Goal: Task Accomplishment & Management: Complete application form

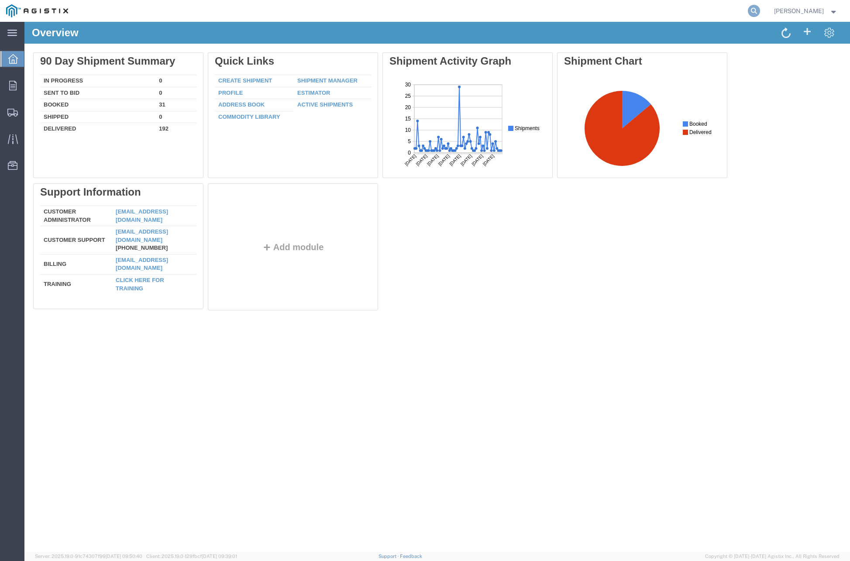
click at [760, 14] on icon at bounding box center [754, 11] width 12 height 12
click at [677, 13] on input "search" at bounding box center [616, 10] width 266 height 21
paste input "56603187"
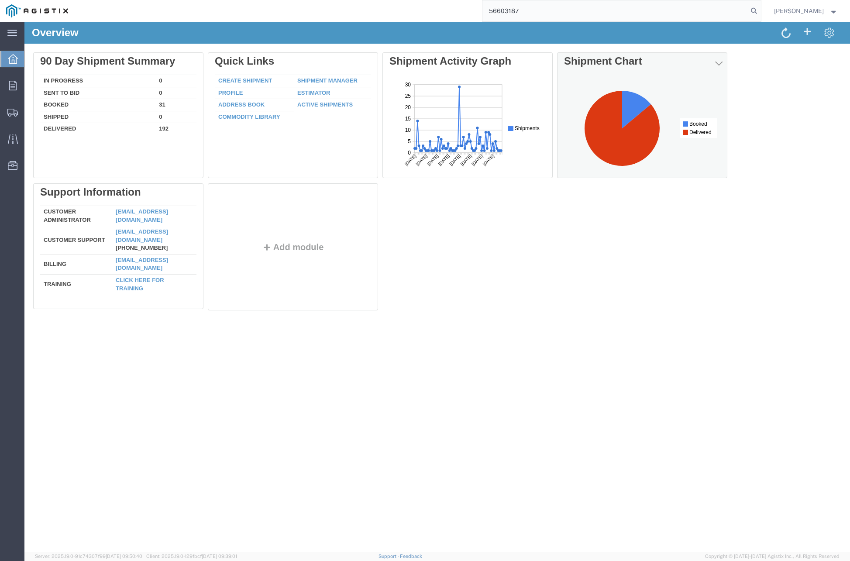
type input "56603187"
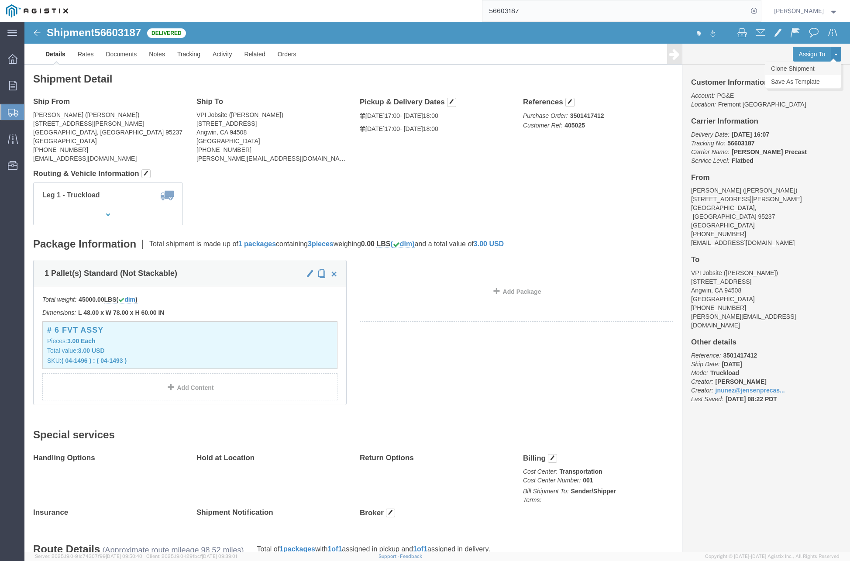
click link "Clone Shipment"
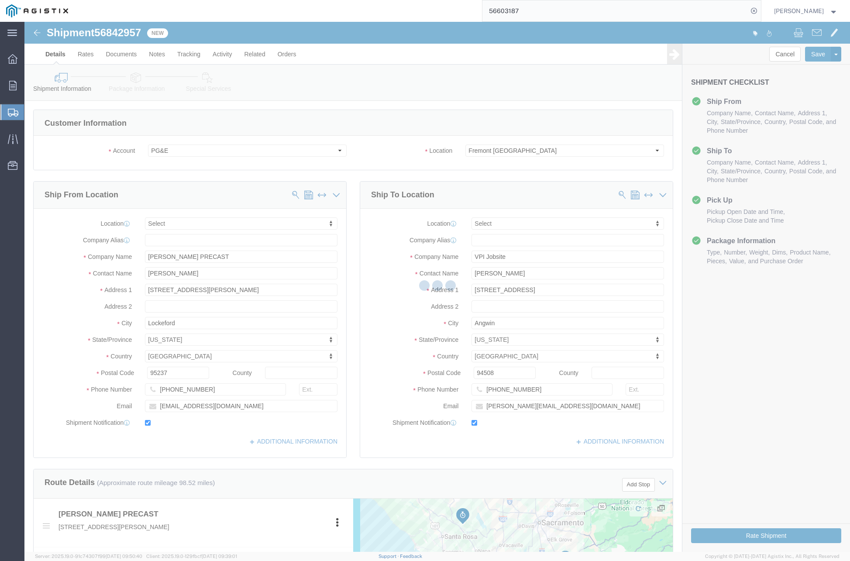
select select
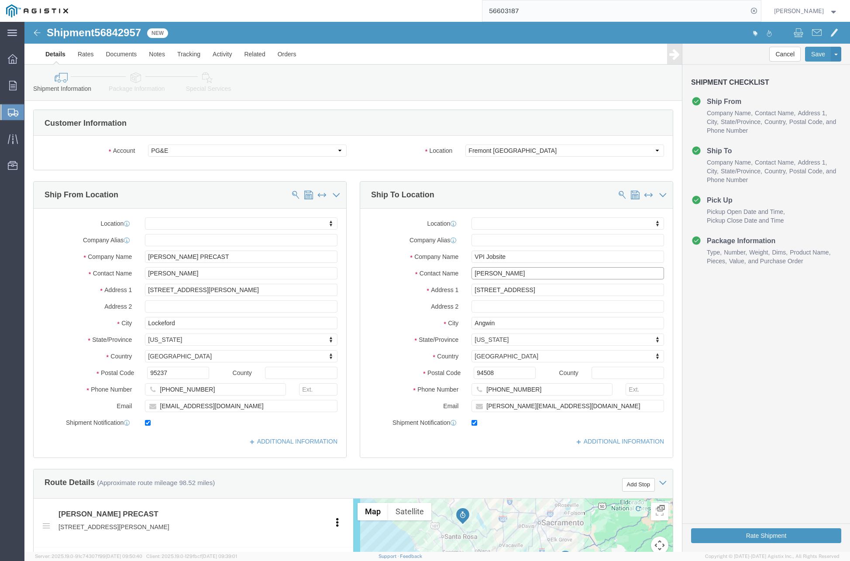
drag, startPoint x: 459, startPoint y: 252, endPoint x: 433, endPoint y: 251, distance: 25.8
click div "Contact Name [PERSON_NAME]"
type input "[PERSON_NAME]"
click input "[PHONE_NUMBER]"
type input "("
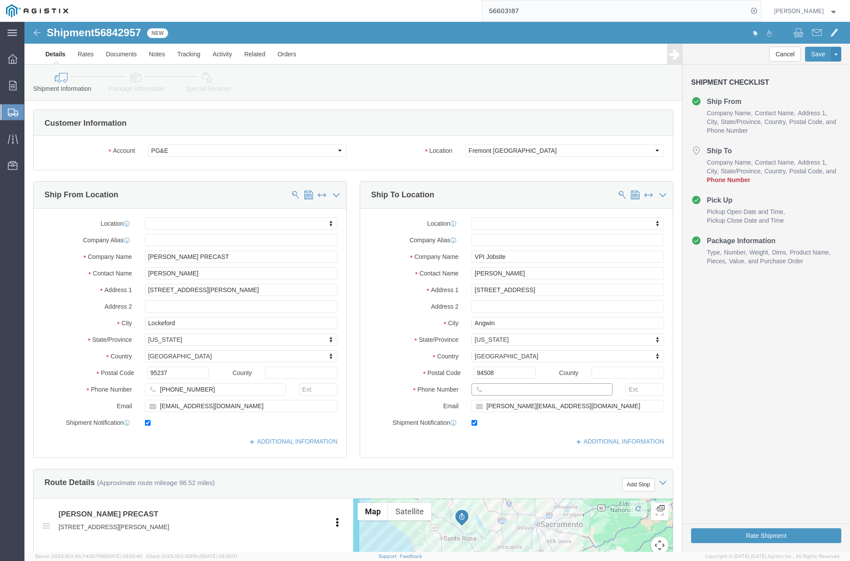
paste input "[PHONE_NUMBER]"
type input "[PHONE_NUMBER]"
click input "[PERSON_NAME][EMAIL_ADDRESS][DOMAIN_NAME]"
type input "a"
paste input "mailto:[EMAIL_ADDRESS][DOMAIN_NAME]"
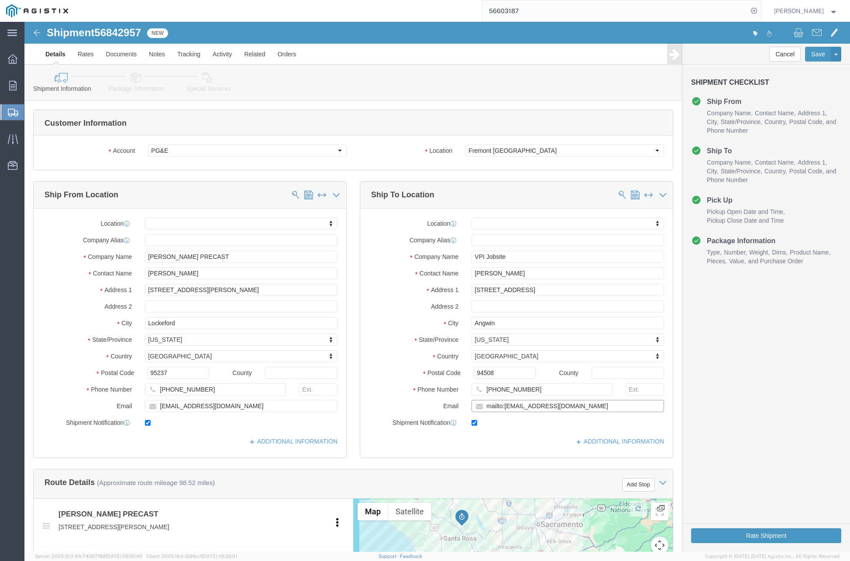
click input "mailto:[EMAIL_ADDRESS][DOMAIN_NAME]"
type input "[EMAIL_ADDRESS][DOMAIN_NAME]"
click label "Address 2"
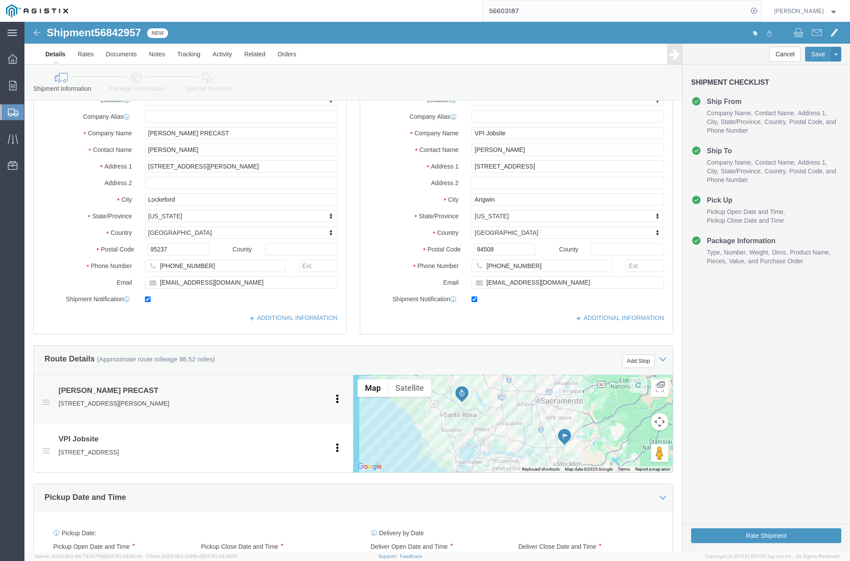
scroll to position [306, 0]
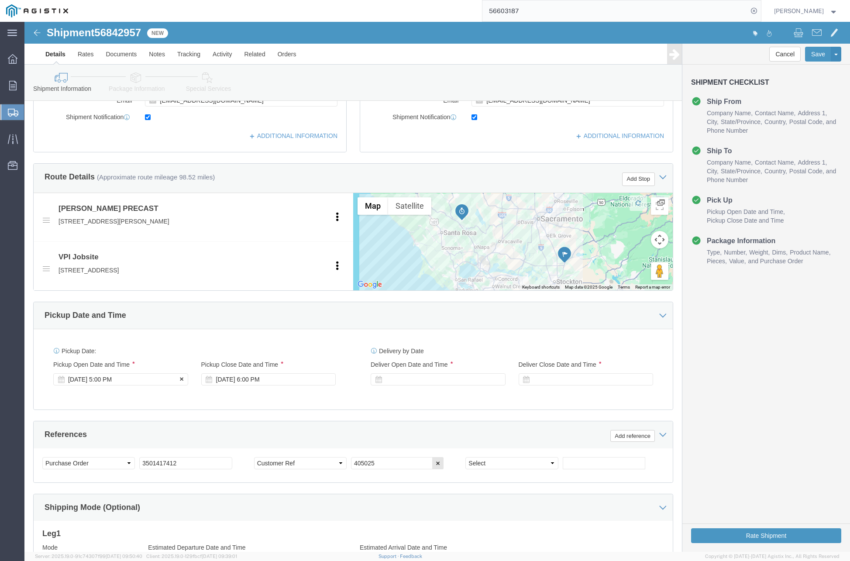
click div "[DATE] 5:00 PM"
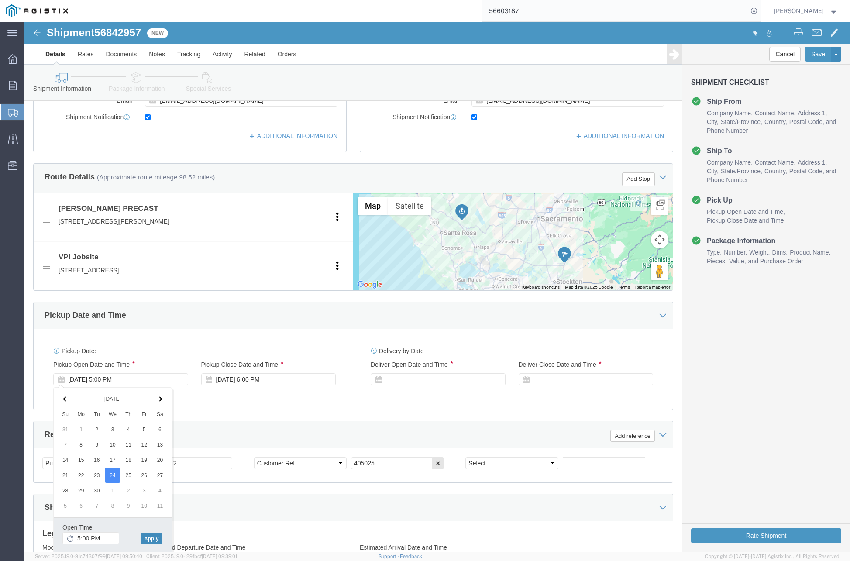
click button "Apply"
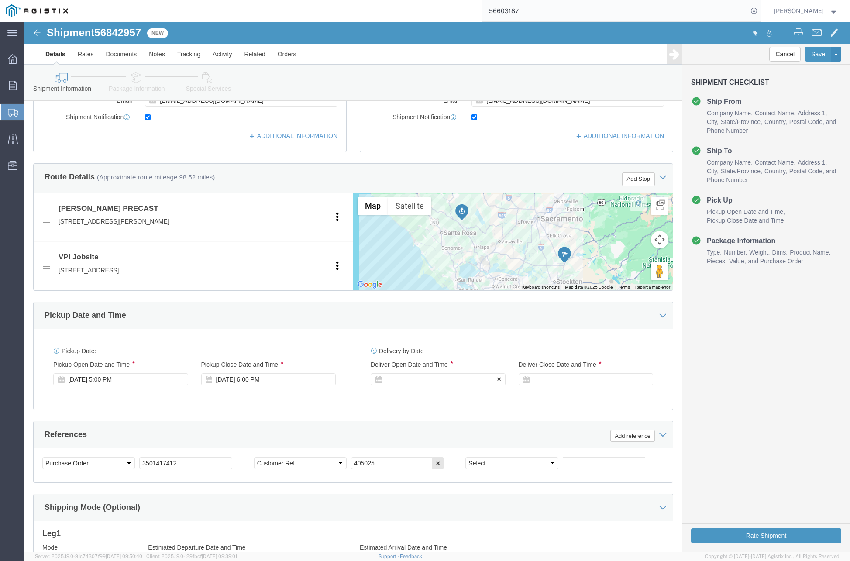
click div
click button "Apply"
click div
click button "Apply"
click at [372, 8] on div "56603187" at bounding box center [417, 11] width 687 height 22
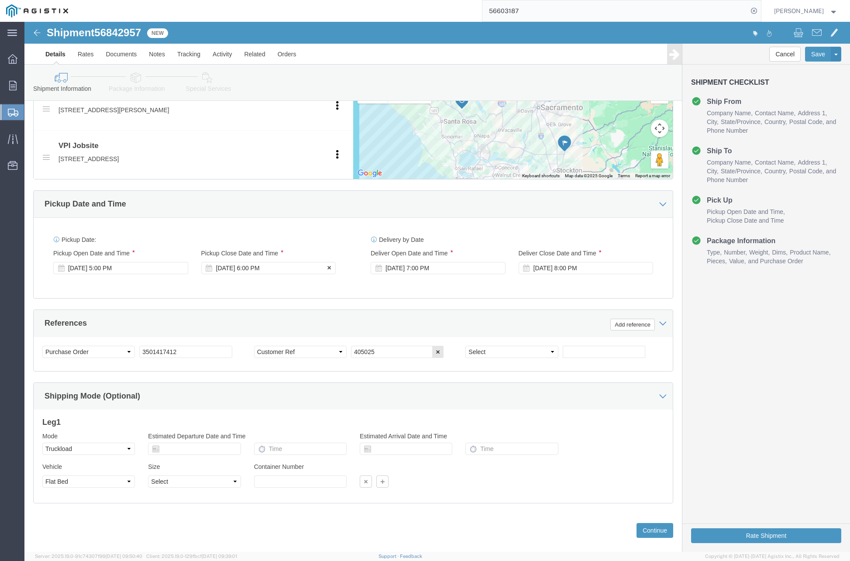
scroll to position [426, 0]
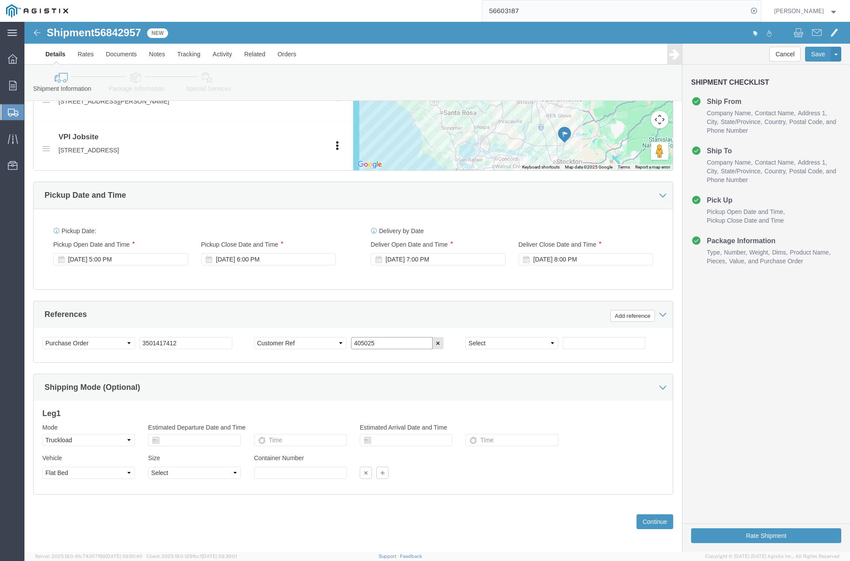
click input "405025"
type input "4"
type input "410016"
click div "Shipping Mode (Optional)"
click button "Continue"
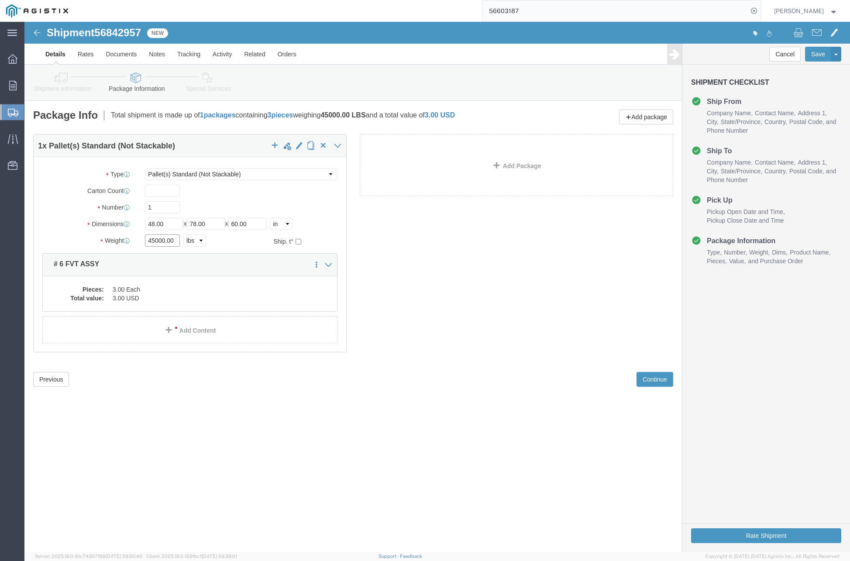
drag, startPoint x: 133, startPoint y: 220, endPoint x: 84, endPoint y: 217, distance: 49.5
click div "Weight 45000.00 Select kgs lbs Ship. t°"
type input "12500"
click dd "3.00 Each"
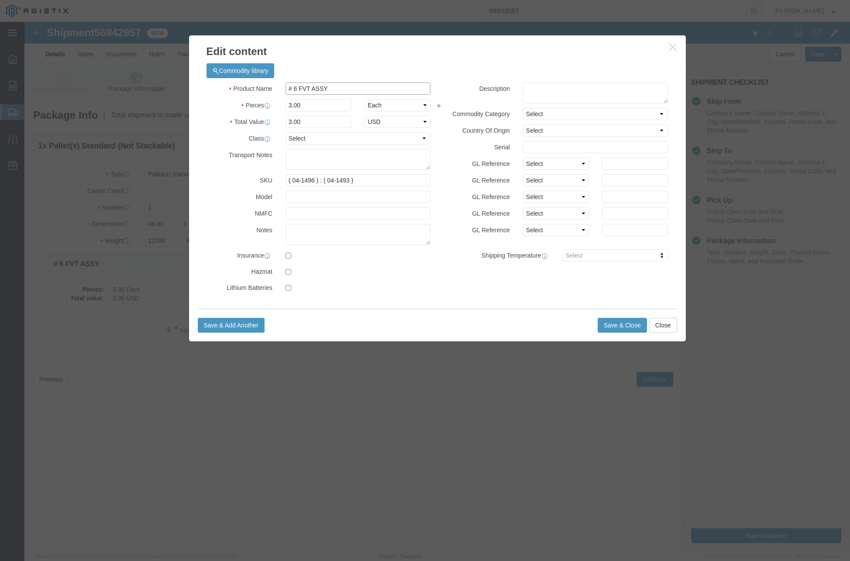
click input "# 6 FVT ASSY"
type input "# 6 FVT TRANS ASSY"
click input "3.00"
type input "1.00"
type input "1"
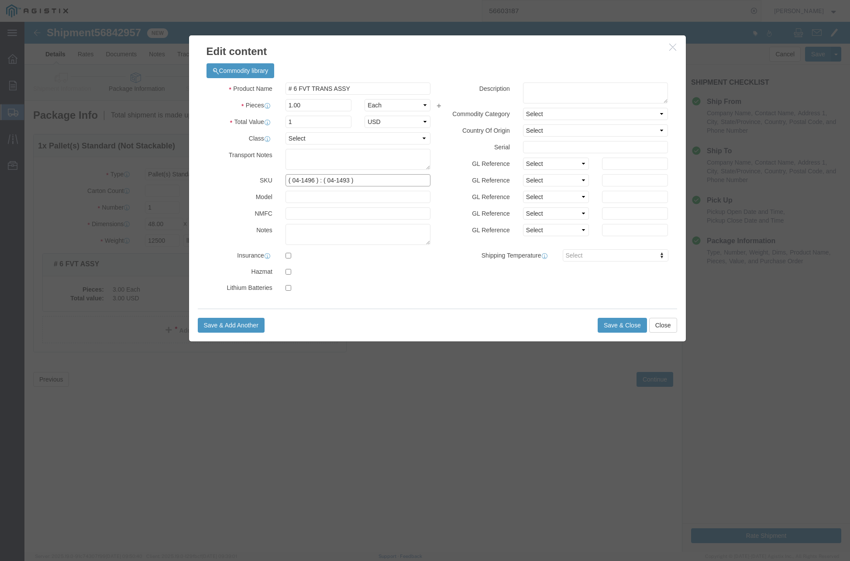
drag, startPoint x: 298, startPoint y: 160, endPoint x: 326, endPoint y: 165, distance: 27.9
click input "( 04-1496 ) : ( 04-1493 )"
type input "( 04-1493 )"
click h3 "Edit content"
click button "Save & Close"
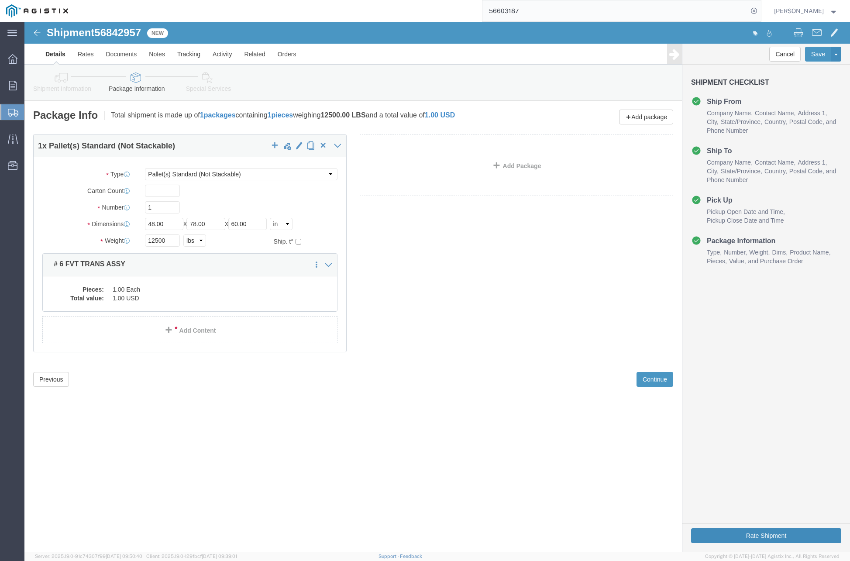
click button "Rate Shipment"
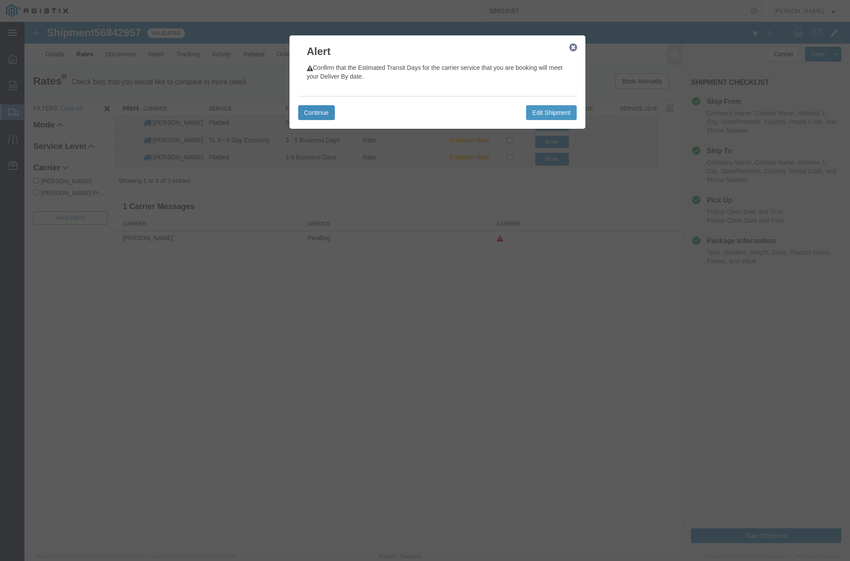
click at [318, 112] on button "Continue" at bounding box center [316, 112] width 37 height 15
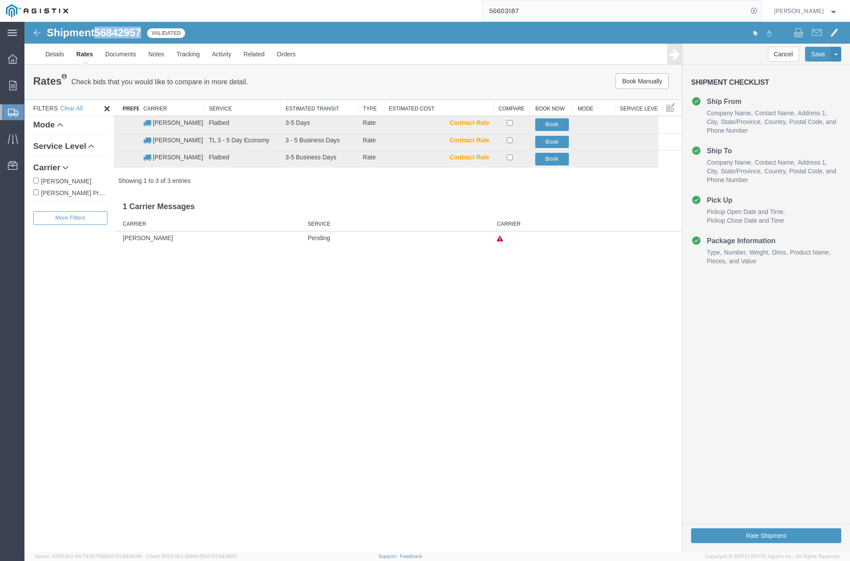
drag, startPoint x: 99, startPoint y: 32, endPoint x: 138, endPoint y: 32, distance: 38.9
click at [145, 33] on div "Shipment 56842957 3 of 3 Validated" at bounding box center [231, 35] width 412 height 17
copy span "56842957"
drag, startPoint x: 415, startPoint y: 373, endPoint x: 400, endPoint y: 354, distance: 24.8
click at [415, 373] on div "Shipment 56842957 3 of 3 Validated Details Rates Documents Notes Tracking Activ…" at bounding box center [437, 287] width 826 height 530
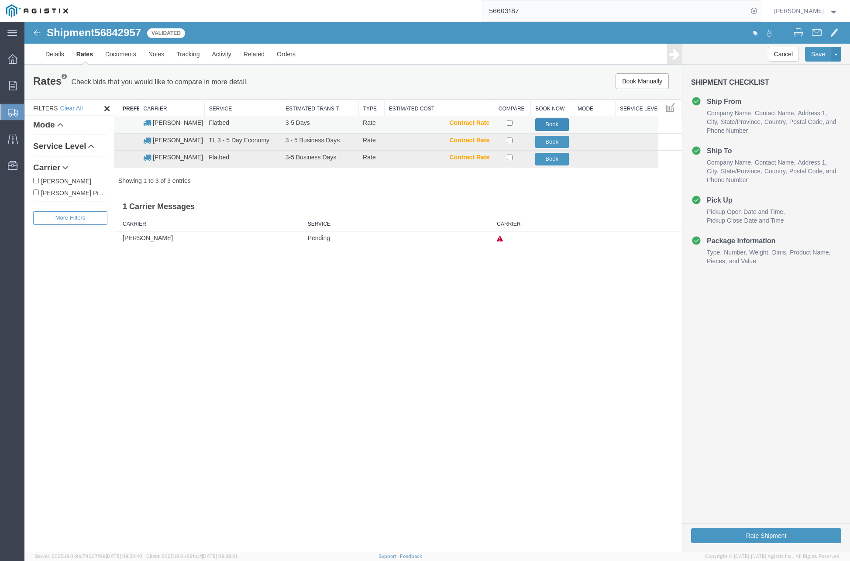
click at [558, 124] on button "Book" at bounding box center [552, 124] width 34 height 13
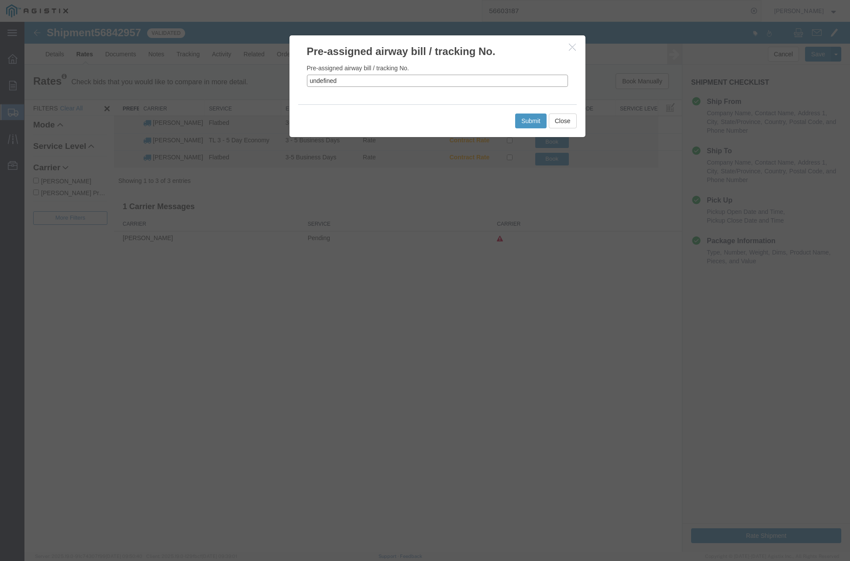
drag, startPoint x: 343, startPoint y: 80, endPoint x: 307, endPoint y: 79, distance: 35.9
click at [307, 79] on input "undefined" at bounding box center [437, 81] width 261 height 12
paste input "56842957"
type input "56842957"
click at [532, 115] on button "Submit" at bounding box center [530, 121] width 31 height 15
